Goal: Find specific fact: Find specific fact

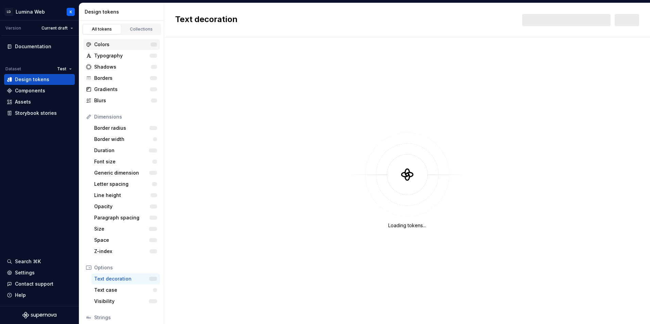
drag, startPoint x: 116, startPoint y: 45, endPoint x: 119, endPoint y: 43, distance: 3.8
click at [116, 45] on div "Colors" at bounding box center [122, 44] width 56 height 7
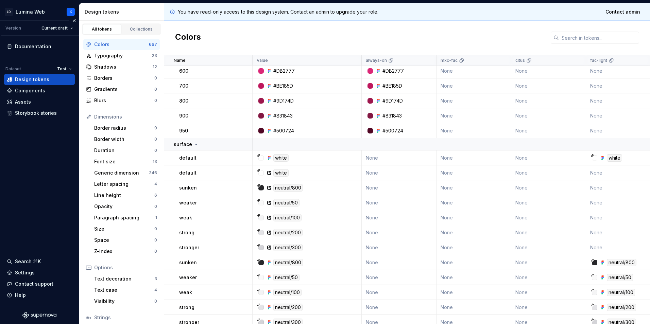
scroll to position [2752, 0]
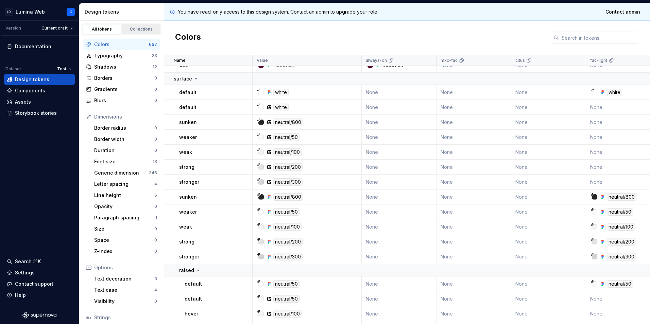
click at [135, 25] on link "Collections" at bounding box center [141, 29] width 39 height 10
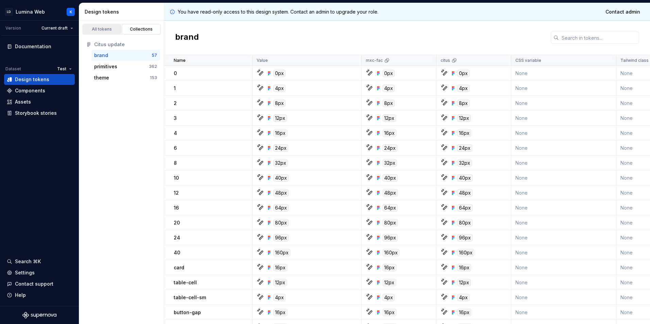
click at [98, 32] on link "All tokens" at bounding box center [102, 29] width 39 height 10
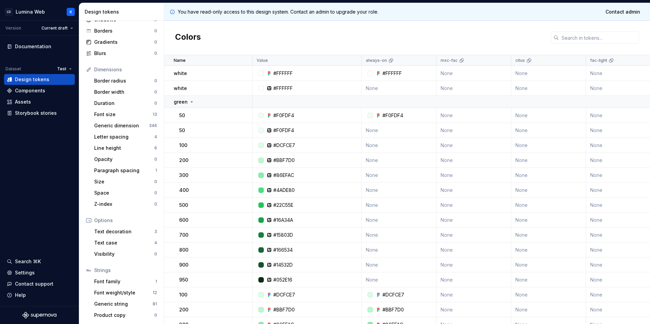
scroll to position [48, 0]
click at [131, 282] on div "Font family" at bounding box center [124, 281] width 61 height 7
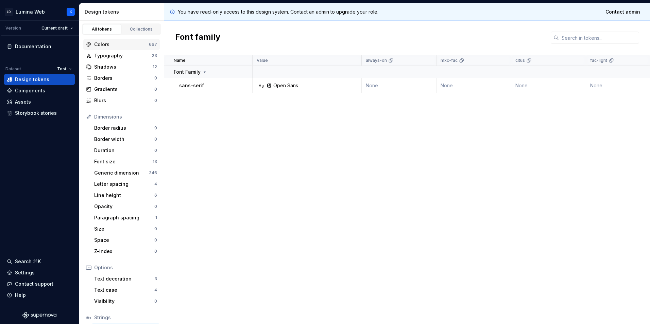
click at [119, 45] on div "Colors" at bounding box center [121, 44] width 55 height 7
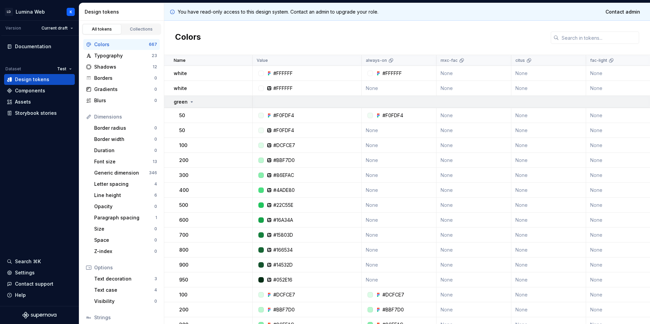
click at [191, 102] on icon at bounding box center [192, 102] width 2 height 1
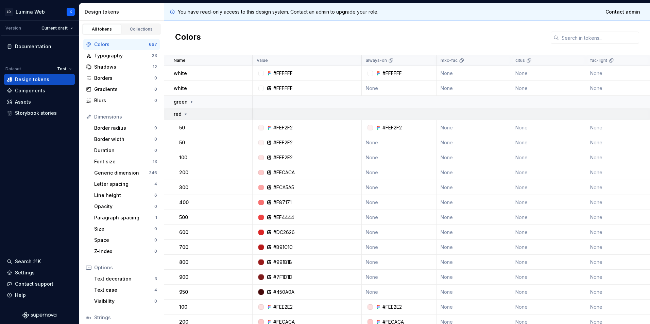
click at [186, 114] on icon at bounding box center [186, 114] width 2 height 1
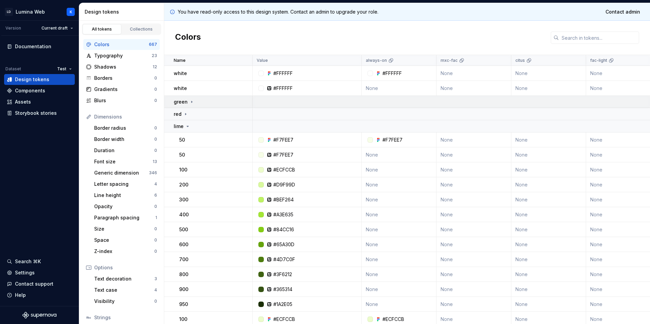
click at [190, 104] on icon at bounding box center [191, 101] width 5 height 5
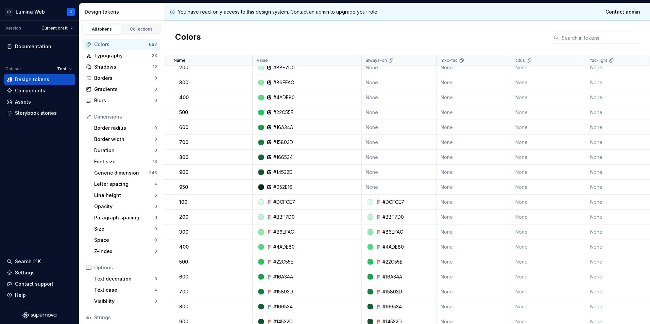
scroll to position [102, 0]
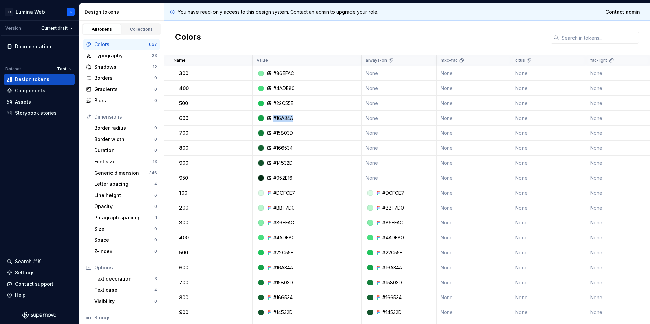
drag, startPoint x: 302, startPoint y: 119, endPoint x: 263, endPoint y: 119, distance: 39.4
click at [263, 119] on div "#16A34A" at bounding box center [309, 118] width 104 height 7
drag, startPoint x: 263, startPoint y: 119, endPoint x: 311, endPoint y: 124, distance: 48.8
click at [311, 124] on td "#16A34A" at bounding box center [306, 118] width 109 height 15
drag, startPoint x: 305, startPoint y: 120, endPoint x: 272, endPoint y: 121, distance: 33.6
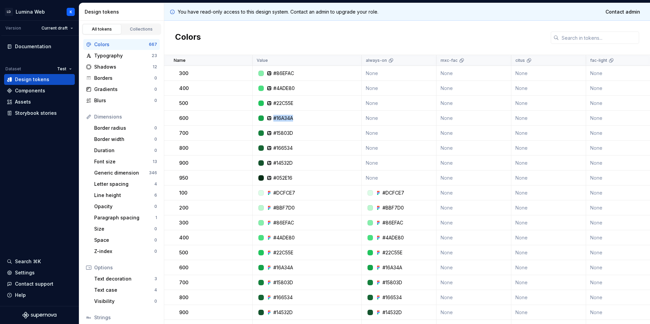
click at [272, 121] on div "#16A34A" at bounding box center [309, 118] width 104 height 7
copy div "#16A34A"
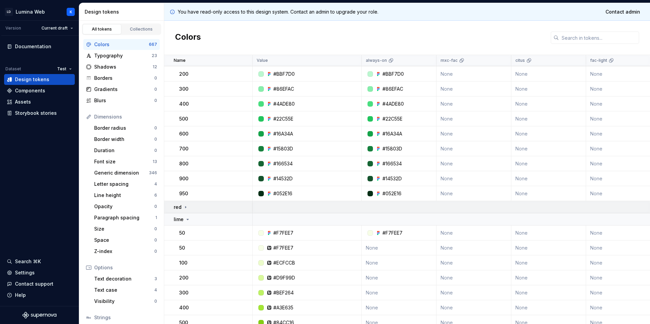
scroll to position [238, 0]
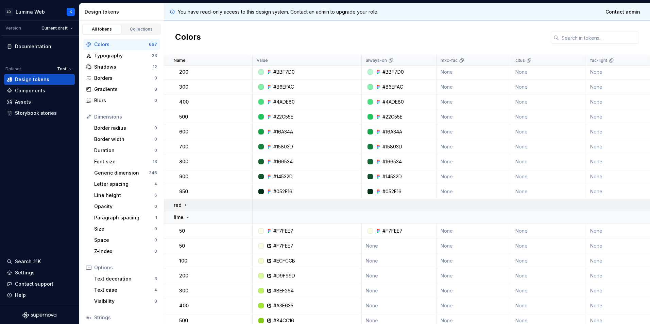
drag, startPoint x: 183, startPoint y: 206, endPoint x: 196, endPoint y: 210, distance: 13.5
click at [183, 206] on icon at bounding box center [185, 204] width 5 height 5
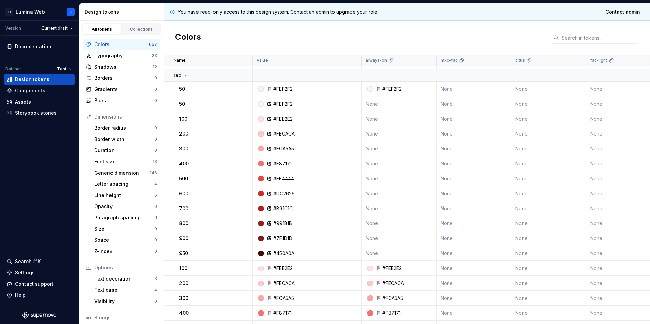
scroll to position [374, 0]
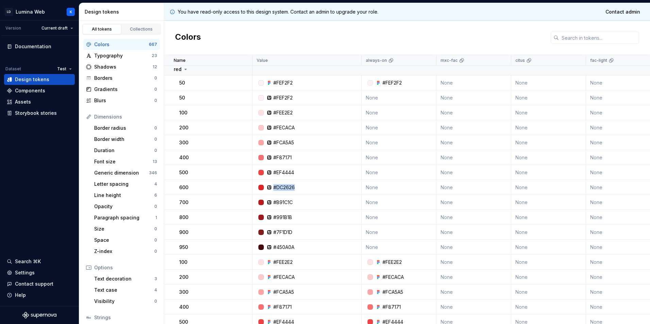
drag, startPoint x: 298, startPoint y: 188, endPoint x: 274, endPoint y: 188, distance: 23.4
click at [274, 188] on div "#DC2626" at bounding box center [309, 187] width 104 height 7
copy div "#DC2626"
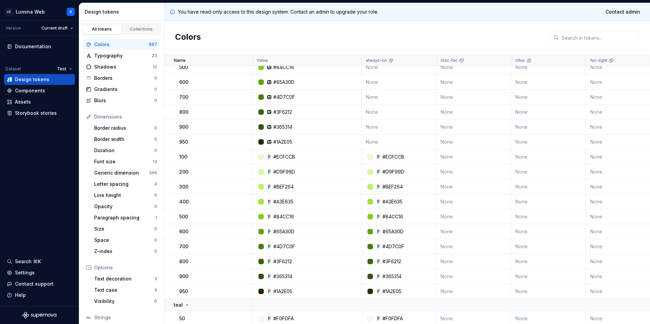
scroll to position [849, 0]
